Goal: Task Accomplishment & Management: Manage account settings

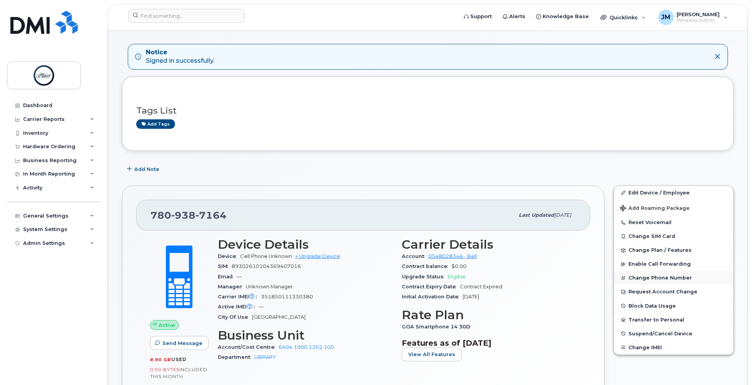
scroll to position [68, 0]
click at [642, 319] on button "Transfer to Personal" at bounding box center [673, 320] width 119 height 14
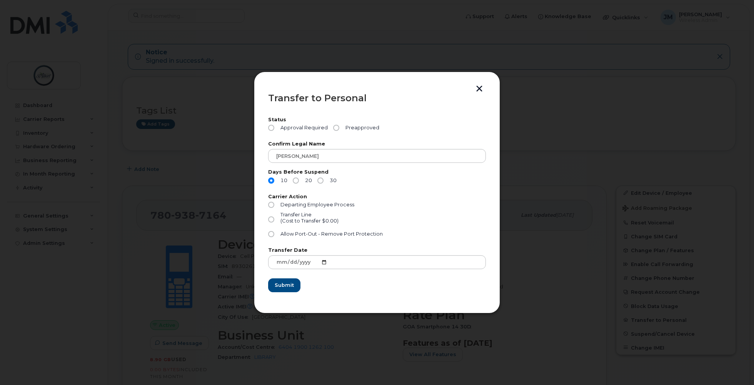
click at [476, 91] on button "button" at bounding box center [480, 89] width 12 height 8
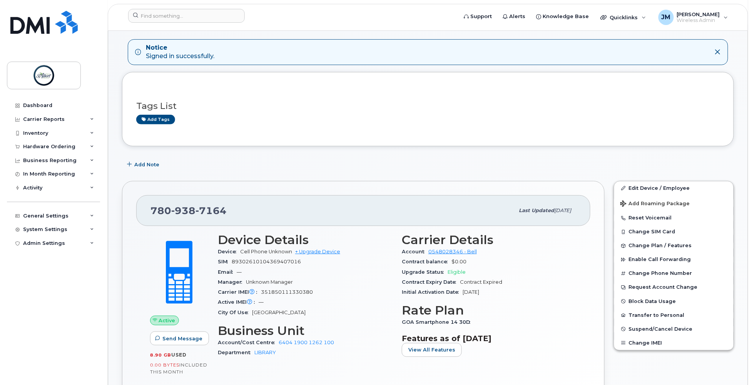
scroll to position [78, 0]
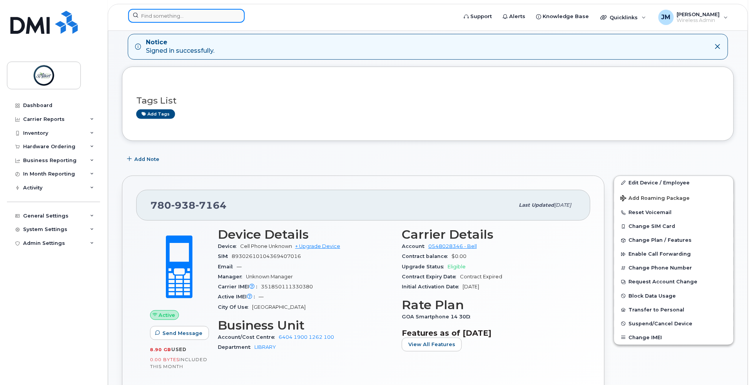
click at [188, 11] on input at bounding box center [186, 16] width 117 height 14
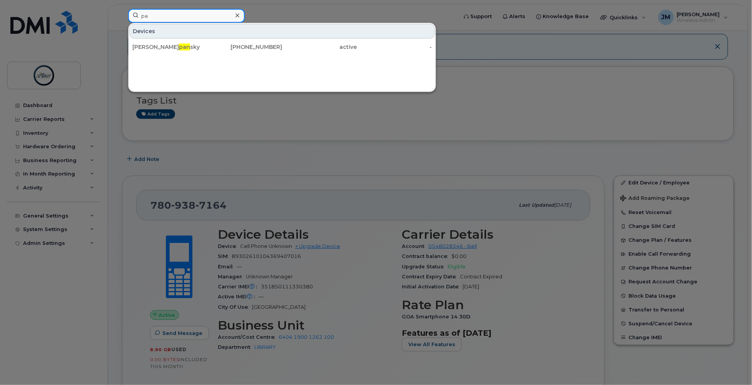
type input "p"
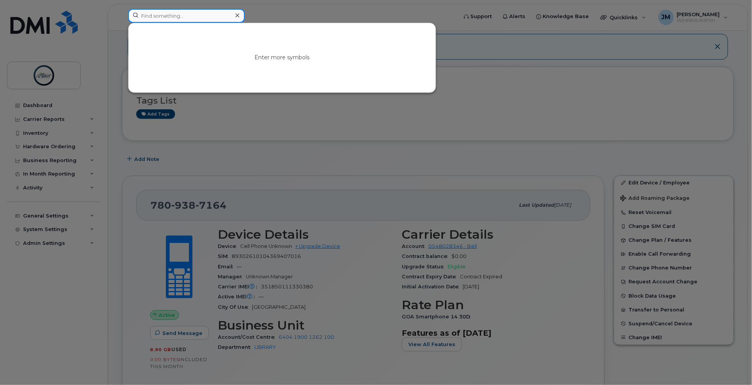
click at [165, 14] on input at bounding box center [186, 16] width 117 height 14
click at [497, 105] on div at bounding box center [376, 192] width 752 height 385
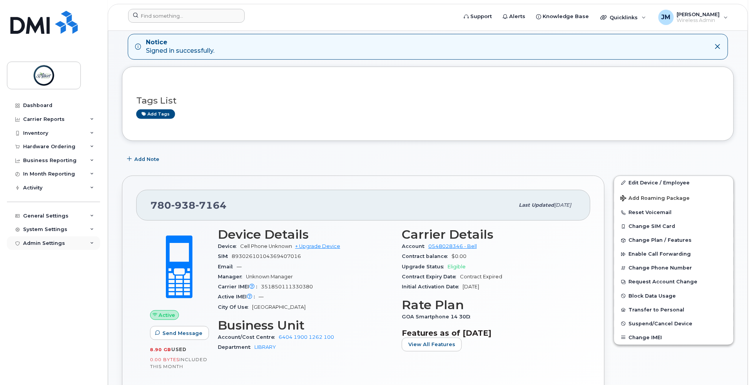
click at [47, 242] on div "Admin Settings" at bounding box center [44, 243] width 42 height 6
click at [44, 232] on div "System Settings" at bounding box center [45, 229] width 44 height 6
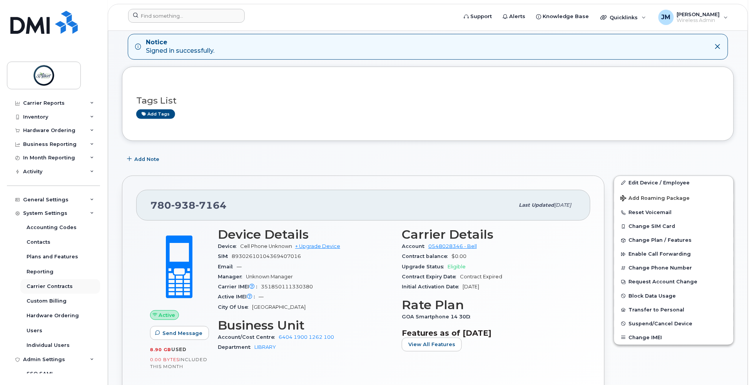
scroll to position [27, 0]
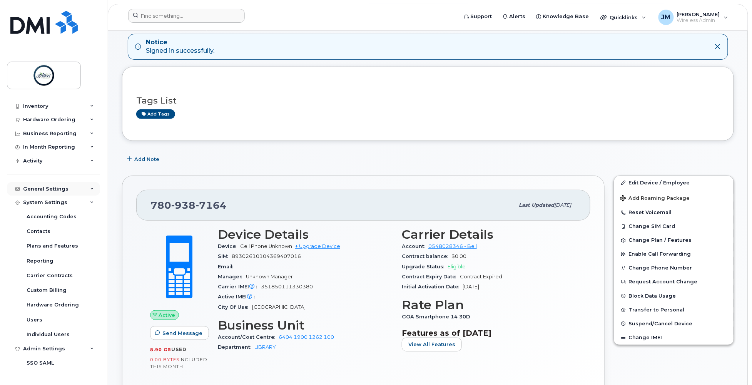
click at [43, 187] on div "General Settings" at bounding box center [45, 189] width 45 height 6
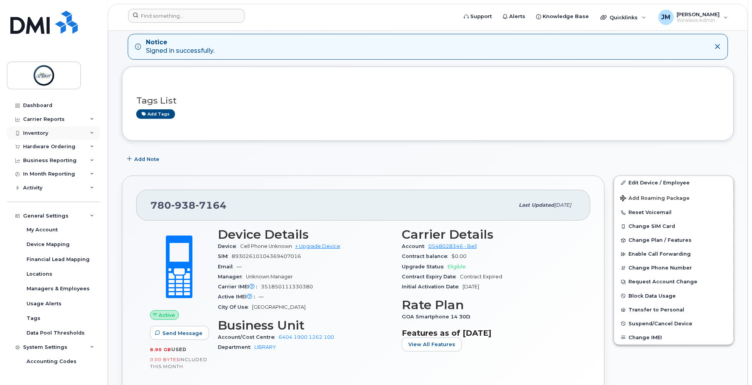
scroll to position [0, 0]
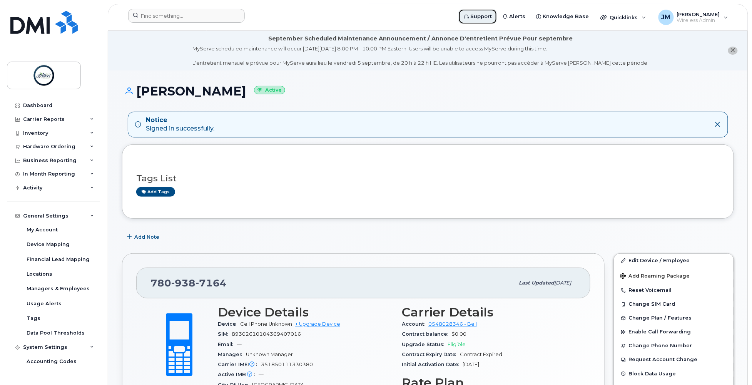
click at [483, 19] on span "Support" at bounding box center [481, 17] width 22 height 8
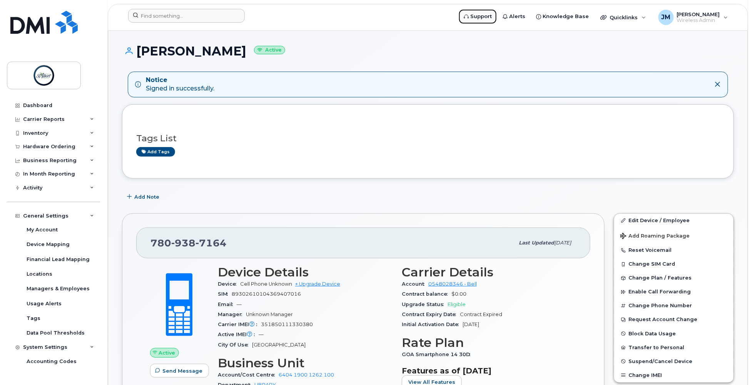
scroll to position [45, 0]
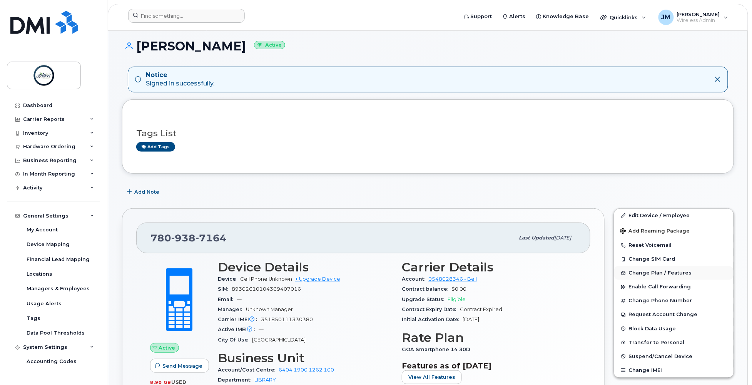
click at [654, 274] on span "Change Plan / Features" at bounding box center [660, 273] width 63 height 6
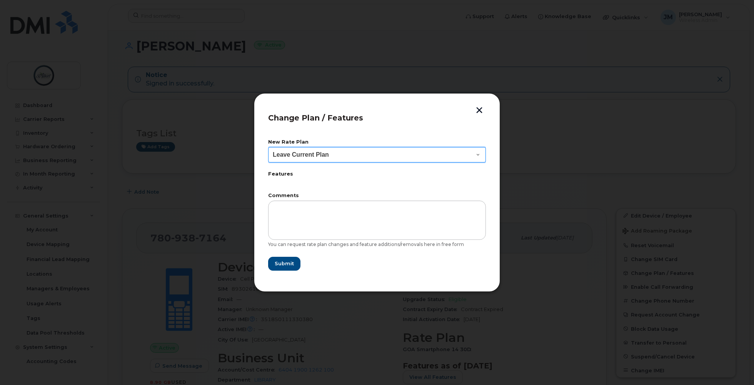
click at [457, 153] on select "Leave Current Plan GOA - Voice Plan 5 GOA-Voice Plan 5 30D" at bounding box center [377, 154] width 218 height 15
click at [479, 109] on button "button" at bounding box center [480, 111] width 12 height 8
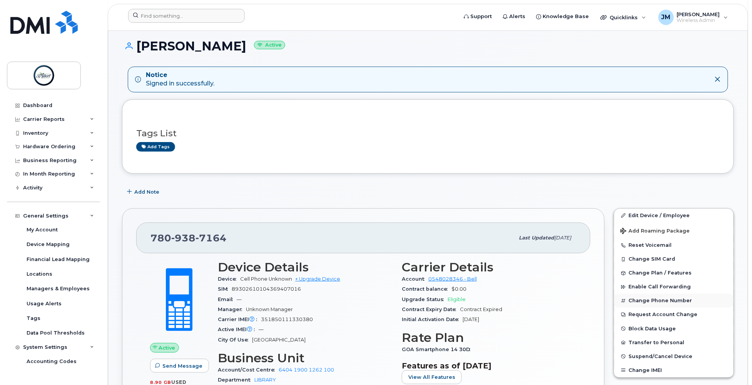
click at [665, 299] on button "Change Phone Number" at bounding box center [673, 301] width 119 height 14
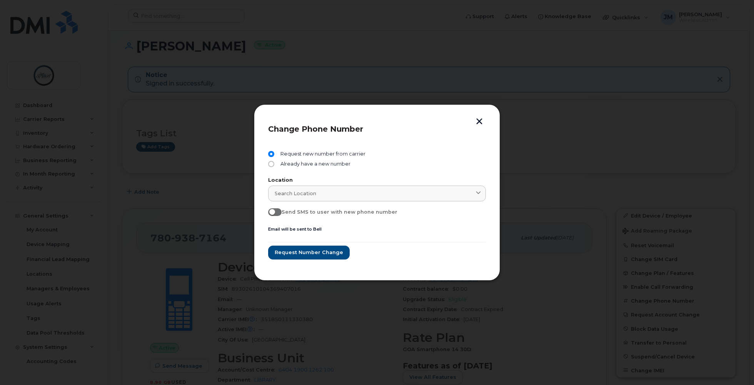
click at [480, 119] on button "button" at bounding box center [480, 122] width 12 height 8
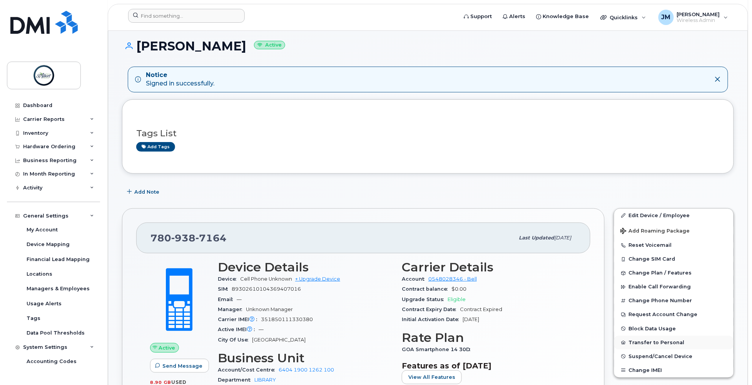
click at [656, 344] on button "Transfer to Personal" at bounding box center [673, 343] width 119 height 14
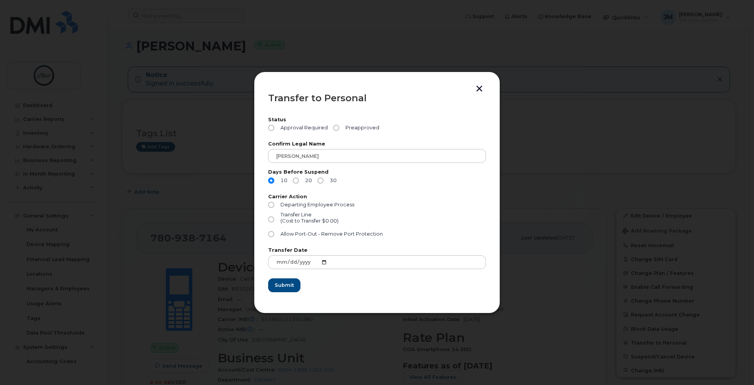
click at [479, 89] on button "button" at bounding box center [480, 89] width 12 height 8
